Goal: Transaction & Acquisition: Purchase product/service

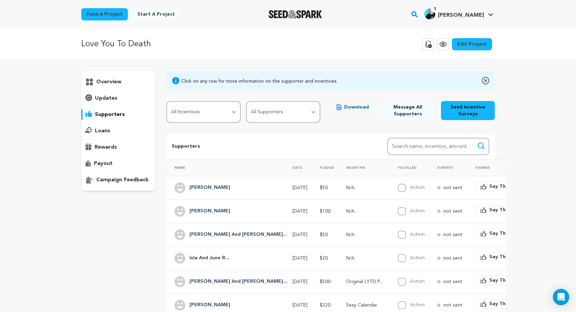
scroll to position [132, 0]
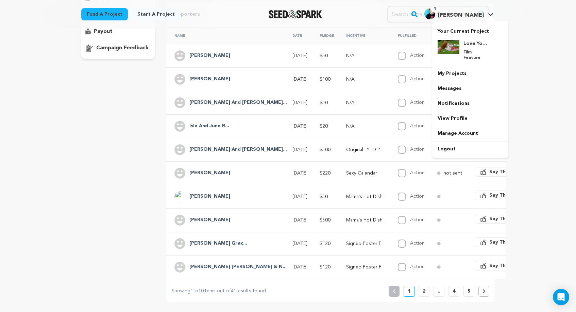
click at [473, 12] on h4 "[PERSON_NAME]" at bounding box center [461, 15] width 46 height 8
click at [451, 47] on img at bounding box center [448, 47] width 22 height 14
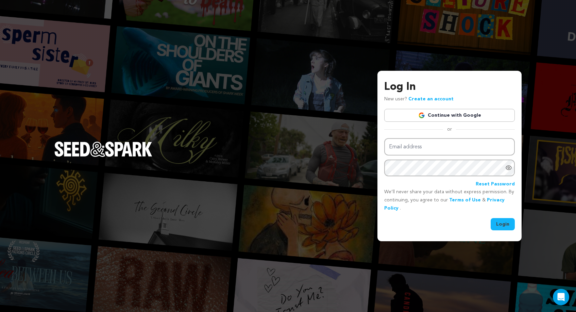
click at [433, 113] on link "Continue with Google" at bounding box center [449, 115] width 131 height 13
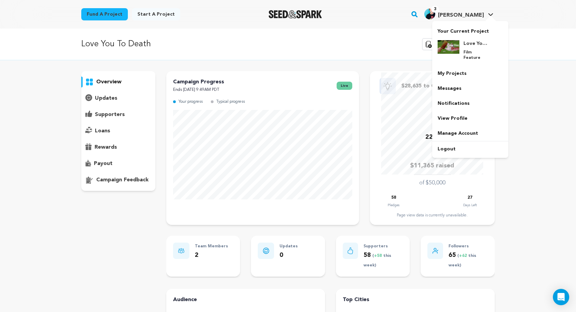
click at [466, 17] on span "[PERSON_NAME]" at bounding box center [461, 15] width 46 height 5
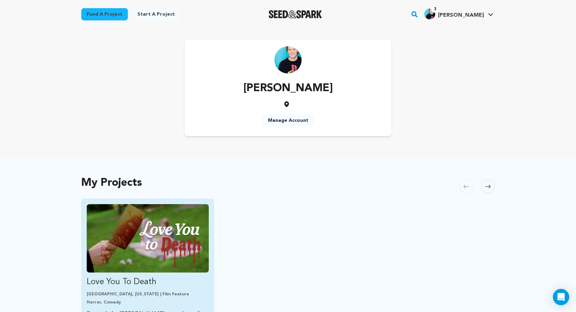
click at [176, 234] on img "Fund Love You To Death" at bounding box center [148, 238] width 122 height 68
